Goal: Complete application form

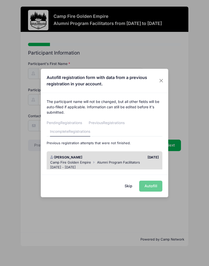
click at [153, 187] on div "Skip Autofill" at bounding box center [105, 186] width 128 height 23
click at [130, 187] on button "Skip" at bounding box center [129, 186] width 18 height 11
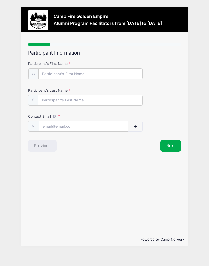
click at [48, 73] on input "Participant's First Name" at bounding box center [91, 73] width 104 height 11
type input "[PERSON_NAME]"
click at [49, 103] on input "Participant's Last Name" at bounding box center [90, 99] width 105 height 11
type input "[PERSON_NAME]"
click at [50, 129] on input "Contact Email" at bounding box center [83, 126] width 89 height 11
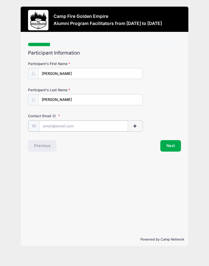
type input "[EMAIL_ADDRESS][DOMAIN_NAME]"
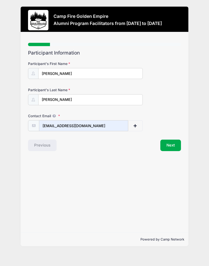
click at [172, 145] on button "Next" at bounding box center [171, 146] width 21 height 12
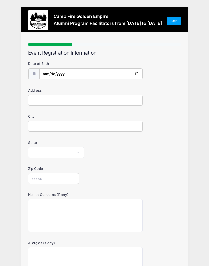
click at [52, 70] on input "date" at bounding box center [90, 73] width 103 height 11
click at [71, 72] on input "[DATE]" at bounding box center [90, 73] width 103 height 11
click at [67, 75] on input "[DATE]" at bounding box center [90, 73] width 103 height 11
click at [74, 73] on input "[DATE]" at bounding box center [90, 73] width 103 height 11
type input "[DATE]"
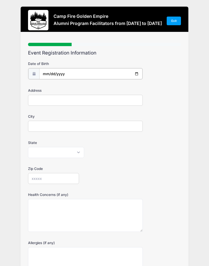
click at [52, 74] on input "date" at bounding box center [90, 73] width 103 height 11
click at [69, 76] on input "[DATE]" at bounding box center [90, 73] width 103 height 11
type input "[DATE]"
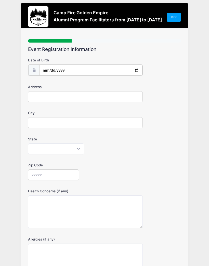
click at [68, 68] on input "[DATE]" at bounding box center [90, 70] width 103 height 11
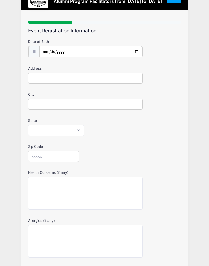
scroll to position [15, 0]
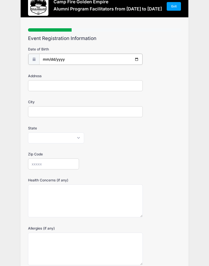
click at [70, 58] on input "[DATE]" at bounding box center [90, 59] width 103 height 11
click at [33, 62] on span at bounding box center [33, 59] width 11 height 11
click at [33, 58] on icon at bounding box center [34, 58] width 4 height 3
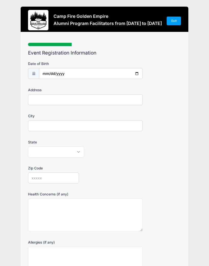
click at [40, 101] on input "Address" at bounding box center [85, 99] width 115 height 11
type input "[STREET_ADDRESS]"
click at [41, 124] on input "City" at bounding box center [85, 125] width 115 height 11
type input "[GEOGRAPHIC_DATA]"
click at [41, 154] on select "[US_STATE] [US_STATE] [US_STATE] [US_STATE] [US_STATE] Armed Forces Africa Arme…" at bounding box center [56, 152] width 56 height 11
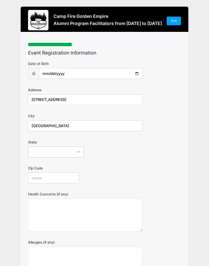
scroll to position [59, 0]
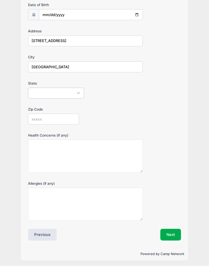
select select "CA"
click at [36, 119] on input "Zip Code" at bounding box center [53, 119] width 51 height 11
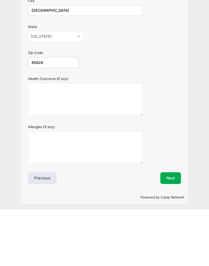
type input "95628"
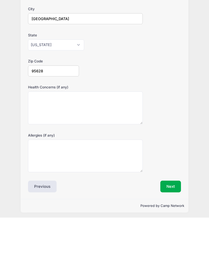
click at [172, 229] on button "Next" at bounding box center [171, 235] width 21 height 12
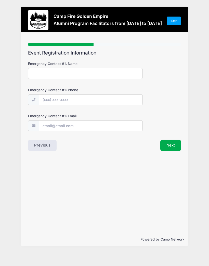
scroll to position [0, 0]
click at [37, 70] on input "Emergency Contact #1: Name" at bounding box center [85, 73] width 115 height 11
type input "[PERSON_NAME]"
click at [46, 96] on input "Emergency Contact #1: Phone" at bounding box center [90, 100] width 103 height 11
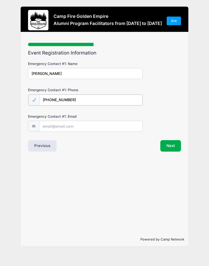
type input "[PHONE_NUMBER]"
click at [51, 128] on input "Emergency Contact #1: Email" at bounding box center [90, 126] width 103 height 11
type input "[EMAIL_ADDRESS][DOMAIN_NAME]"
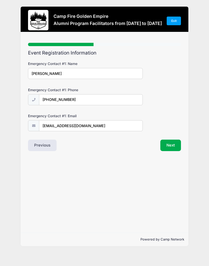
click at [173, 146] on button "Next" at bounding box center [171, 146] width 21 height 12
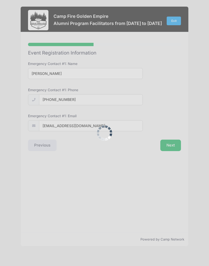
scroll to position [0, 0]
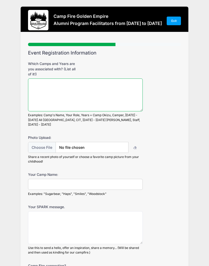
click at [36, 81] on textarea "Which Camps and Years are you associated with? (List all of it!)" at bounding box center [85, 95] width 115 height 33
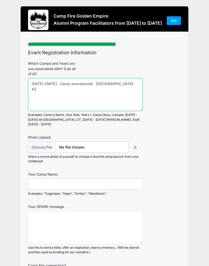
click at [102, 82] on textarea "[DATE]-[DATE]. Camp womatochik. [GEOGRAPHIC_DATA] AZ" at bounding box center [85, 94] width 115 height 33
click at [99, 84] on textarea "[DATE]-[DATE]. Camp womatochik. [GEOGRAPHIC_DATA] AZ" at bounding box center [85, 94] width 115 height 33
click at [119, 82] on textarea "[DATE]-[DATE]. Camp womatochik. [GEOGRAPHIC_DATA] AZ" at bounding box center [85, 94] width 115 height 33
click at [32, 89] on textarea "[DATE]-[DATE]. Camp womatochik. Phoenix AZ [GEOGRAPHIC_DATA]," at bounding box center [85, 94] width 115 height 33
click at [42, 80] on textarea "[DATE]-[DATE]. Camp womatochik. Phoenix AZ [GEOGRAPHIC_DATA]," at bounding box center [85, 94] width 115 height 33
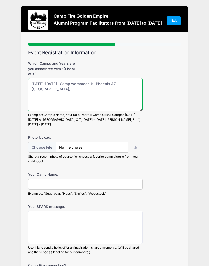
click at [52, 83] on textarea "[DATE]-[DATE]. Camp womatochik. Phoenix AZ [GEOGRAPHIC_DATA]," at bounding box center [85, 94] width 115 height 33
click at [29, 92] on textarea "[DATE]-[DATE] Camp womatochik. Phoenix AZ [GEOGRAPHIC_DATA]," at bounding box center [85, 94] width 115 height 33
click at [32, 86] on textarea "[DATE]-[DATE] Camp womatochik. Phoenix AZ [GEOGRAPHIC_DATA]," at bounding box center [85, 94] width 115 height 33
click at [78, 90] on textarea "[DATE]-[DATE] Camp womatochik. [GEOGRAPHIC_DATA] AZ 1975-19Camp Minaluta," at bounding box center [85, 94] width 115 height 33
click at [46, 88] on textarea "[DATE]-[DATE] Camp womatochik. [GEOGRAPHIC_DATA] AZ 1975-19Camp Minaluta," at bounding box center [85, 94] width 115 height 33
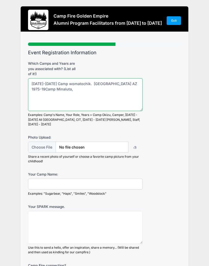
click at [44, 87] on textarea "[DATE]-[DATE] Camp womatochik. [GEOGRAPHIC_DATA] AZ 1975-19Camp Minaluta," at bounding box center [85, 94] width 115 height 33
click at [43, 88] on textarea "[DATE]-[DATE] Camp womatochik. [GEOGRAPHIC_DATA] AZ 1975-19Camp Minaluta," at bounding box center [85, 94] width 115 height 33
click at [50, 90] on textarea "[DATE]-[DATE] Camp womatochik. [GEOGRAPHIC_DATA] AZ 1975-19Camp Minaluta," at bounding box center [85, 94] width 115 height 33
click at [45, 89] on textarea "[DATE]-[DATE] Camp womatochik. [GEOGRAPHIC_DATA] AZ 1975-19Camp Minaluta," at bounding box center [85, 94] width 115 height 33
click at [72, 91] on textarea "[DATE]-[DATE] Camp womatochik. [GEOGRAPHIC_DATA] AZ [DATE]-[DATE] [GEOGRAPHIC_D…" at bounding box center [85, 94] width 115 height 33
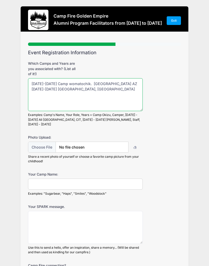
click at [50, 89] on textarea "[DATE]-[DATE] Camp womatochik. [GEOGRAPHIC_DATA] AZ [DATE]-[DATE] [GEOGRAPHIC_D…" at bounding box center [85, 94] width 115 height 33
click at [84, 86] on textarea "[DATE]-[DATE] Camp womatochik. Phoenix AZ [DATE]-[DATE] [GEOGRAPHIC_DATA], Okizu" at bounding box center [85, 94] width 115 height 33
click at [60, 93] on textarea "[DATE]-[DATE] Camp womatochik. [GEOGRAPHIC_DATA] AZ [DATE]-[DATE] [GEOGRAPHIC_D…" at bounding box center [85, 94] width 115 height 33
click at [92, 87] on textarea "[DATE]-[DATE] Camp womatochik. [GEOGRAPHIC_DATA] AZ [DATE]-[DATE] [GEOGRAPHIC_D…" at bounding box center [85, 94] width 115 height 33
click at [103, 86] on textarea "[DATE]-[DATE] Camp womatochik. [GEOGRAPHIC_DATA] AZ [DATE]-[DATE] [GEOGRAPHIC_D…" at bounding box center [85, 94] width 115 height 33
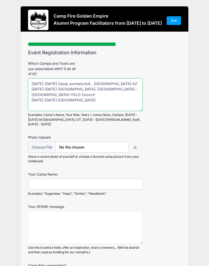
click at [92, 96] on textarea "[DATE]-[DATE] Camp womatochik. [GEOGRAPHIC_DATA] AZ [DATE]-[DATE] [GEOGRAPHIC_D…" at bounding box center [85, 94] width 115 height 33
click at [67, 81] on textarea "[DATE]-[DATE] Camp womatochik. [GEOGRAPHIC_DATA] AZ [DATE]-[DATE] [GEOGRAPHIC_D…" at bounding box center [85, 94] width 115 height 33
type textarea "[DATE]-[DATE] Camp womatochik. [GEOGRAPHIC_DATA] AZ [DATE]-[DATE] [GEOGRAPHIC_D…"
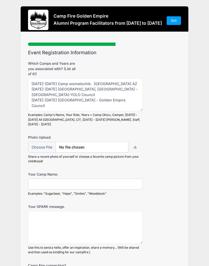
click at [138, 68] on div "Which Camps and Years are you associated with? (List all of it!) [DATE]-[DATE] …" at bounding box center [104, 94] width 153 height 66
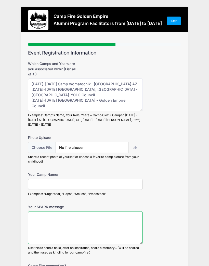
click at [37, 212] on textarea "Your SPARK message." at bounding box center [85, 228] width 115 height 33
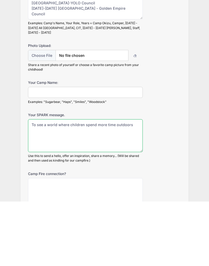
click at [37, 184] on textarea "To see a world where children spend more time outdoors" at bounding box center [85, 200] width 115 height 33
click at [125, 184] on textarea "To see a world where children spend more time outdoors" at bounding box center [85, 200] width 115 height 33
click at [136, 184] on textarea "To see a world where children spend more time outdoors" at bounding box center [85, 200] width 115 height 33
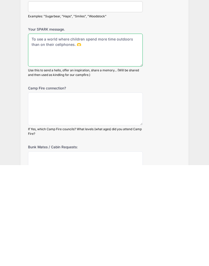
scroll to position [77, 0]
type textarea "To see a world where children spend more time outdoors than on their cellphones…"
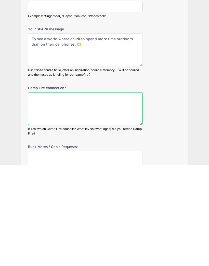
click at [41, 193] on textarea "Camp Fire connection?" at bounding box center [85, 209] width 115 height 33
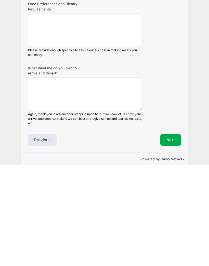
scroll to position [284, 0]
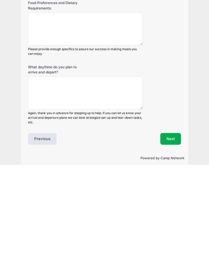
type textarea "Life long…and I’m 83"
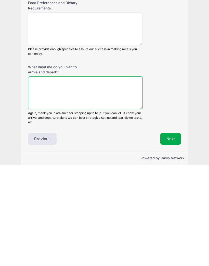
click at [42, 178] on textarea "What day/time do you plan to arrive and depart?" at bounding box center [85, 194] width 115 height 33
type textarea "F"
click at [88, 178] on textarea "[DATE] 10 AM Departure following the campfire" at bounding box center [85, 194] width 115 height 33
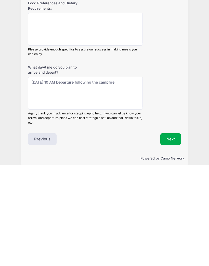
click at [163, 166] on div "What day/time do you plan to arrive and depart? [DATE] 10 AM Departure followin…" at bounding box center [104, 196] width 153 height 60
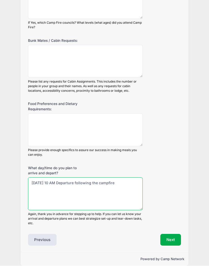
click at [87, 178] on textarea "[DATE] 10 AM Departure following the campfire" at bounding box center [85, 194] width 115 height 33
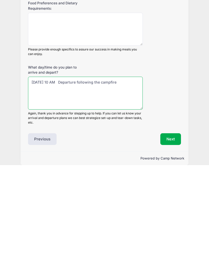
click at [55, 178] on textarea "[DATE] 10 AM Departure following the campfire" at bounding box center [85, 194] width 115 height 33
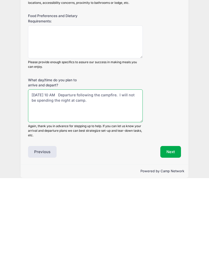
type textarea "[DATE] 10 AM Departure following the campfire. I will not be spending the night…"
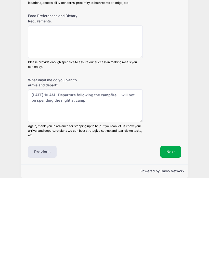
click at [175, 235] on button "Next" at bounding box center [171, 241] width 21 height 12
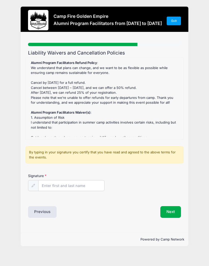
scroll to position [0, 0]
click at [49, 186] on input "Signature" at bounding box center [72, 186] width 66 height 11
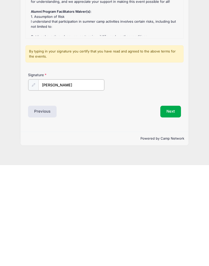
type input "[PERSON_NAME]"
click at [171, 206] on button "Next" at bounding box center [171, 212] width 21 height 12
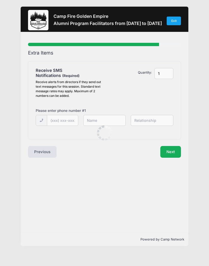
scroll to position [0, 0]
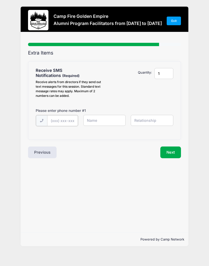
click at [54, 120] on input "text" at bounding box center [62, 120] width 31 height 11
type input "[PHONE_NUMBER]"
click at [172, 150] on button "Next" at bounding box center [171, 152] width 21 height 12
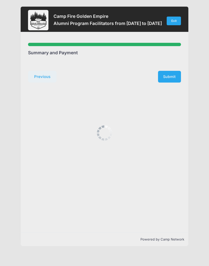
scroll to position [0, 0]
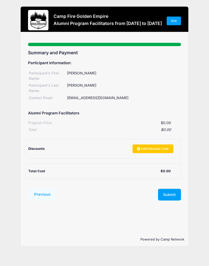
click at [171, 192] on button "Submit" at bounding box center [169, 195] width 23 height 12
